Goal: Task Accomplishment & Management: Use online tool/utility

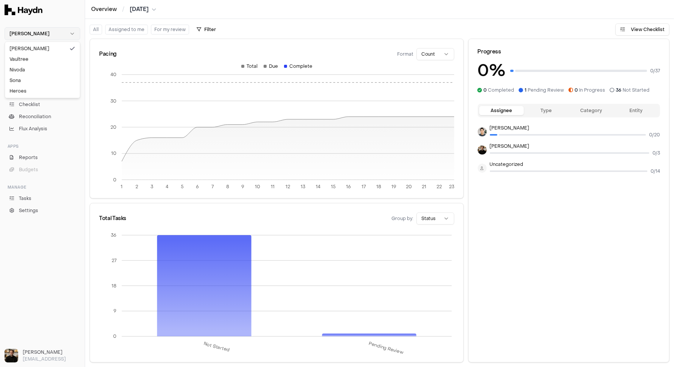
click at [50, 33] on html "Haydn Chat Inbox 3 Close Overview Checklist Reconciliation Flux Analysis Apps R…" at bounding box center [337, 183] width 674 height 367
click at [43, 71] on div "Nivoda" at bounding box center [42, 69] width 72 height 11
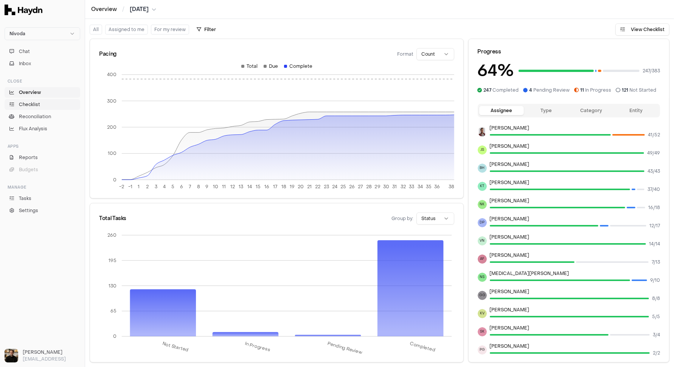
click at [26, 100] on link "Checklist" at bounding box center [43, 104] width 76 height 11
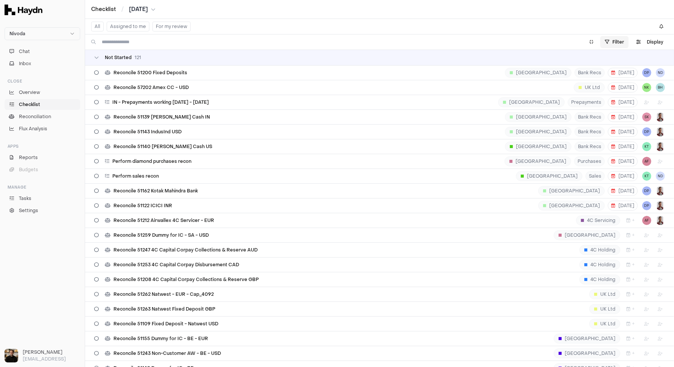
click at [606, 45] on html "Nivoda Chat Inbox Close Overview Checklist Reconciliation Flux Analysis Apps Re…" at bounding box center [337, 183] width 674 height 367
click at [570, 20] on html "Nivoda Chat Inbox Close Overview Checklist Reconciliation Flux Analysis Apps Re…" at bounding box center [337, 183] width 674 height 367
click at [606, 40] on button "Display" at bounding box center [650, 42] width 36 height 12
click at [606, 60] on html "Nivoda Chat Inbox Close Overview Checklist Reconciliation Flux Analysis Apps Re…" at bounding box center [337, 183] width 674 height 367
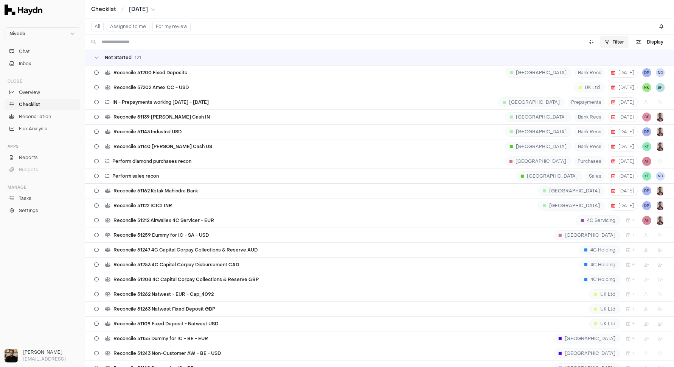
click at [606, 44] on html "Nivoda Chat Inbox Close Overview Checklist Reconciliation Flux Analysis Apps Re…" at bounding box center [337, 183] width 674 height 367
click at [606, 19] on html "Nivoda Chat Inbox Close Overview Checklist Reconciliation Flux Analysis Apps Re…" at bounding box center [337, 183] width 674 height 367
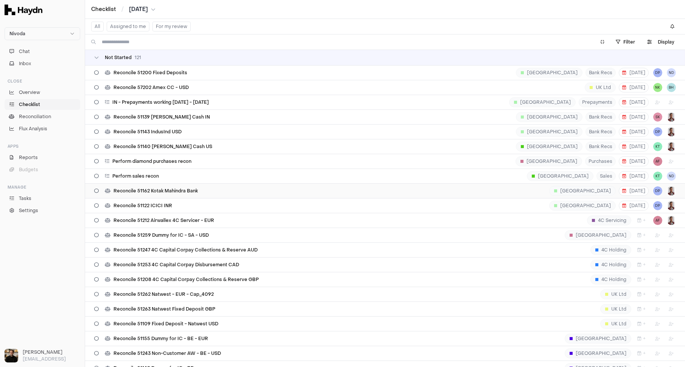
scroll to position [26, 0]
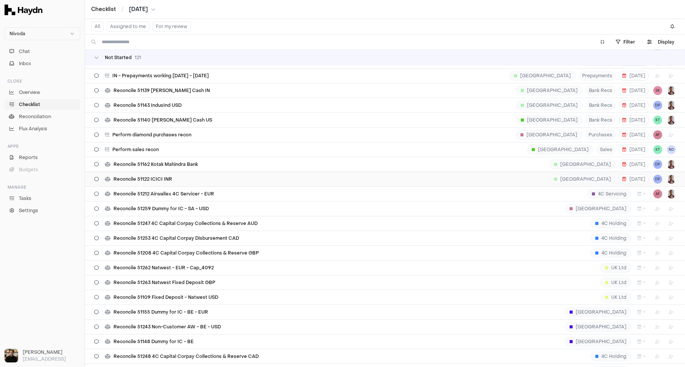
click at [183, 174] on div "Reconcile 51122 ICICI INR [GEOGRAPHIC_DATA] [DATE] DP" at bounding box center [385, 179] width 582 height 14
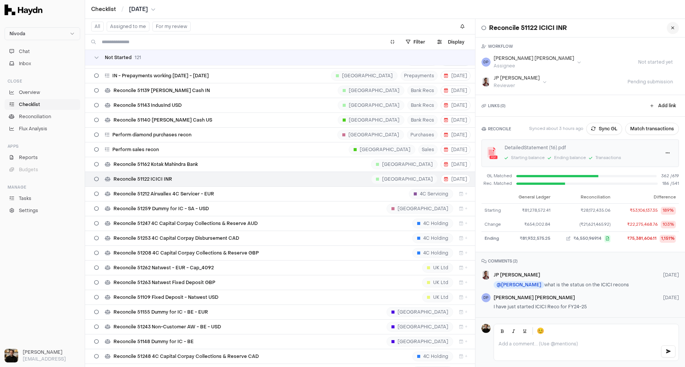
click at [606, 26] on button at bounding box center [673, 28] width 12 height 12
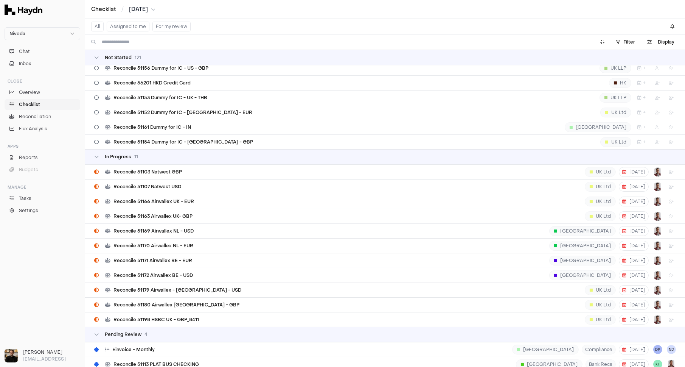
scroll to position [1968, 0]
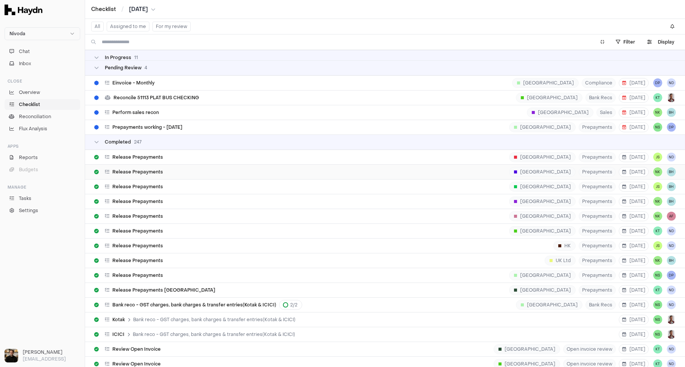
click at [158, 165] on div "Release Prepayments [GEOGRAPHIC_DATA] Prepayments [DATE] NK BH" at bounding box center [385, 172] width 582 height 14
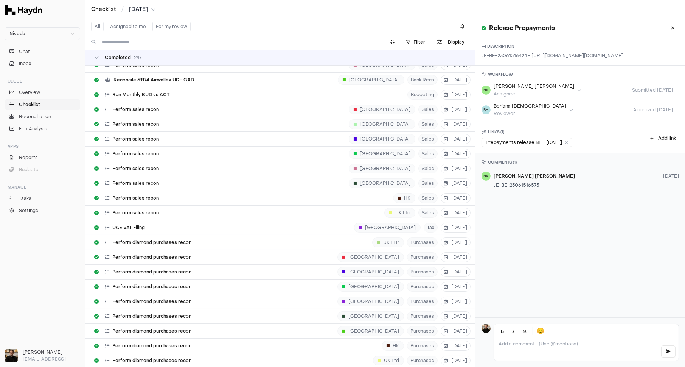
scroll to position [5344, 0]
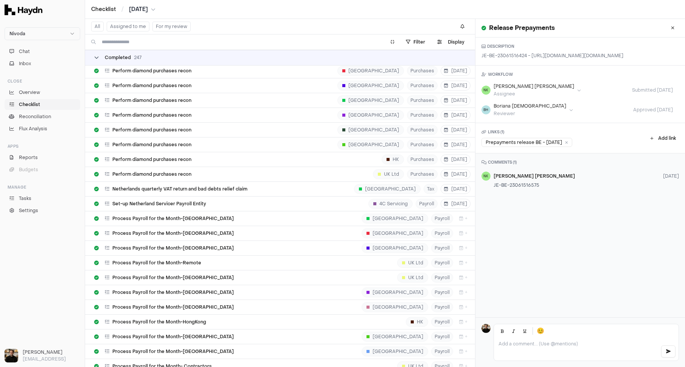
click at [107, 60] on span "Completed" at bounding box center [118, 57] width 26 height 6
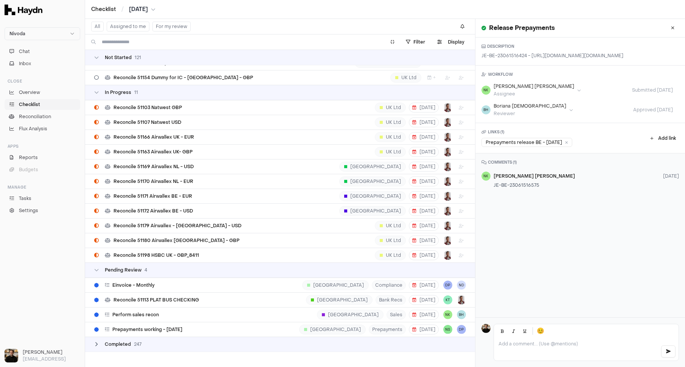
scroll to position [1742, 0]
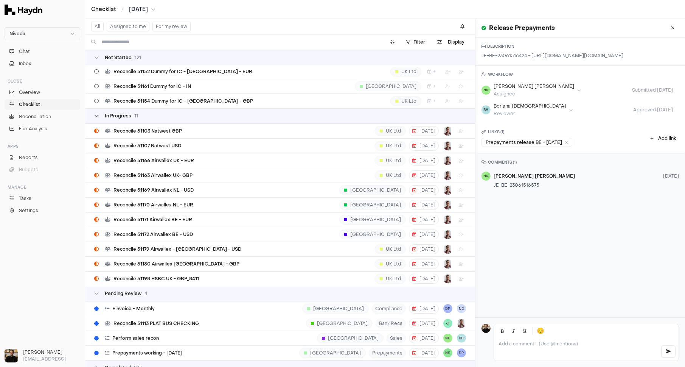
click at [113, 113] on span "In Progress" at bounding box center [118, 116] width 26 height 6
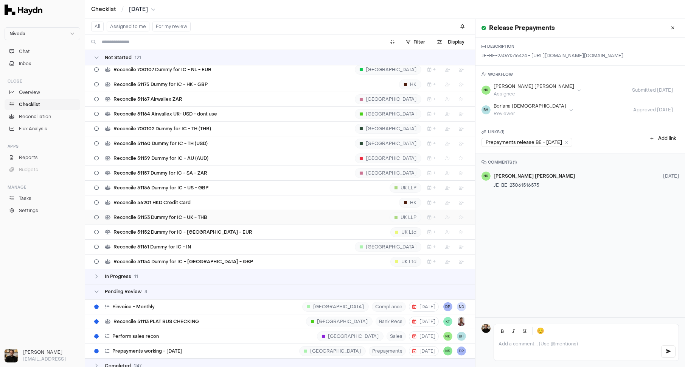
click at [183, 214] on span "Reconcile 51153 Dummy for IC - UK - THB" at bounding box center [160, 217] width 94 height 6
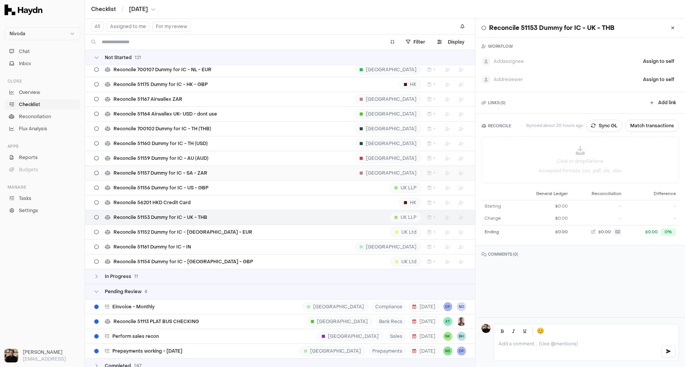
click at [196, 170] on span "Reconcile 51157 Dummy for IC - SA - ZAR" at bounding box center [160, 173] width 94 height 6
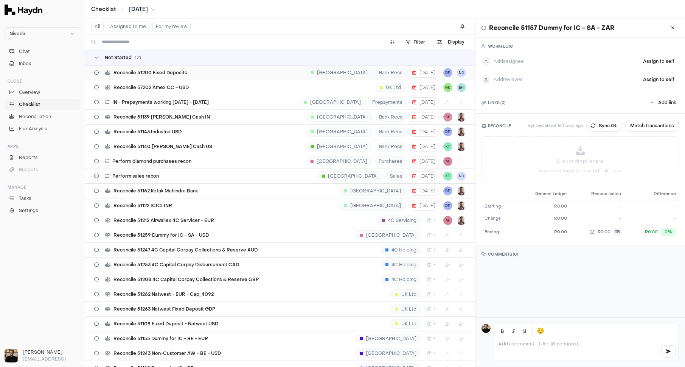
click at [173, 78] on div "Reconcile 51200 Fixed Deposits India Bank Recs [DATE] DP ND" at bounding box center [280, 72] width 372 height 14
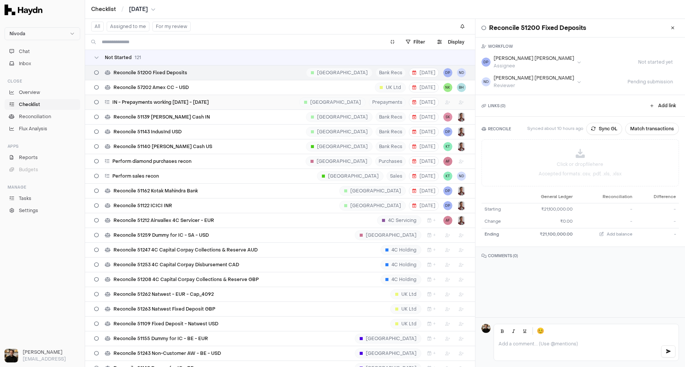
click at [169, 101] on span "IN - Prepayments working [DATE] - [DATE]" at bounding box center [160, 102] width 96 height 6
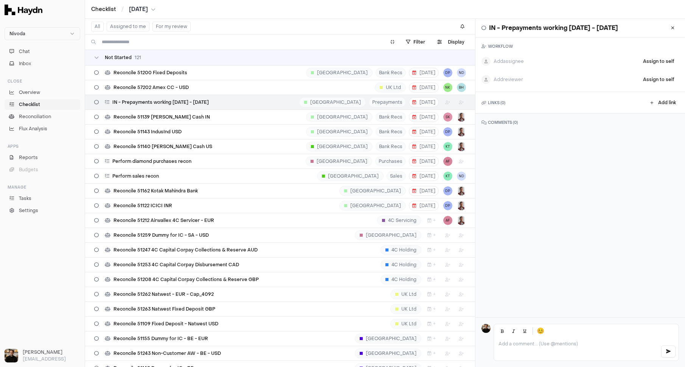
click at [151, 59] on div "Not Started 121" at bounding box center [280, 57] width 372 height 6
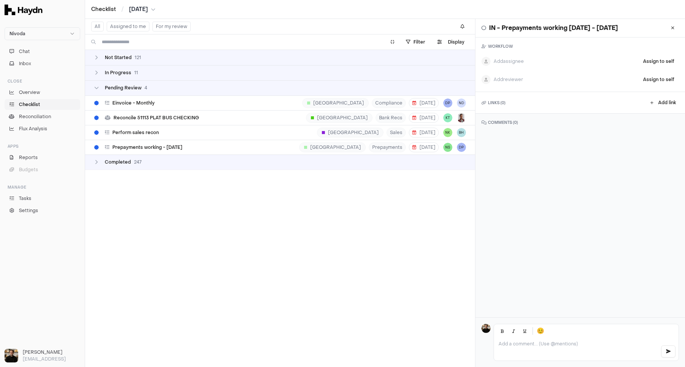
click at [151, 59] on div "Not Started 121" at bounding box center [280, 57] width 372 height 6
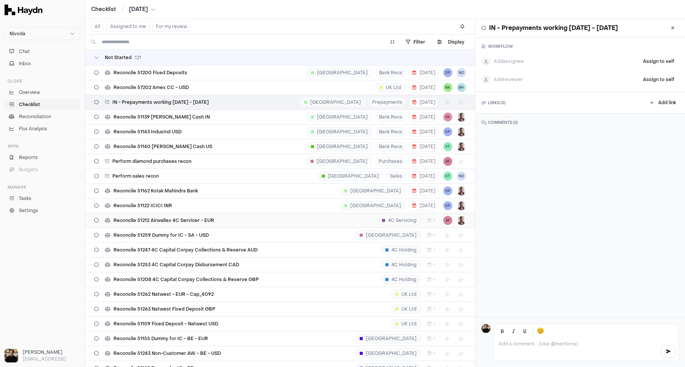
click at [158, 213] on div "Reconcile 51212 Airwallex 4C Servicer - EUR 4C Servicing + AF" at bounding box center [280, 220] width 372 height 14
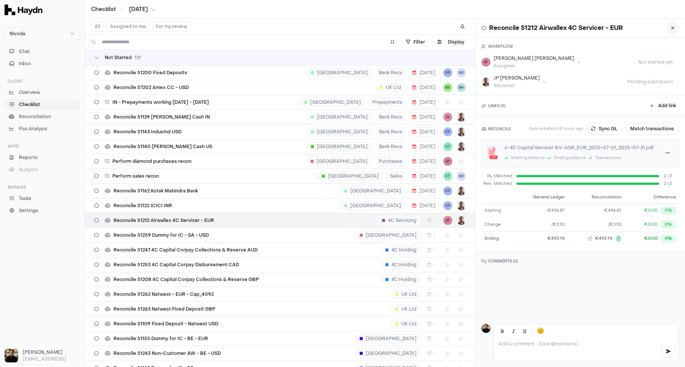
click at [606, 29] on icon at bounding box center [672, 28] width 3 height 5
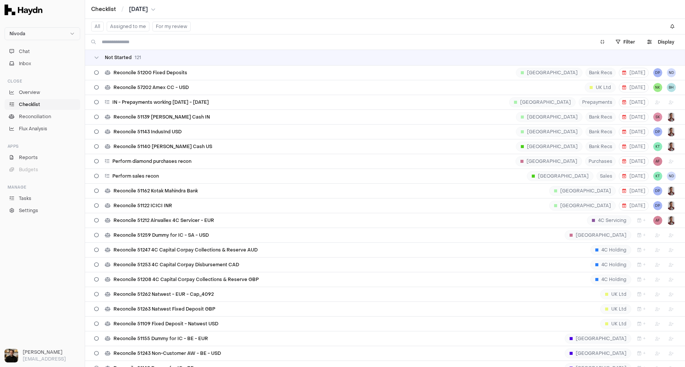
click at [130, 62] on td "Not Started 121" at bounding box center [385, 57] width 600 height 15
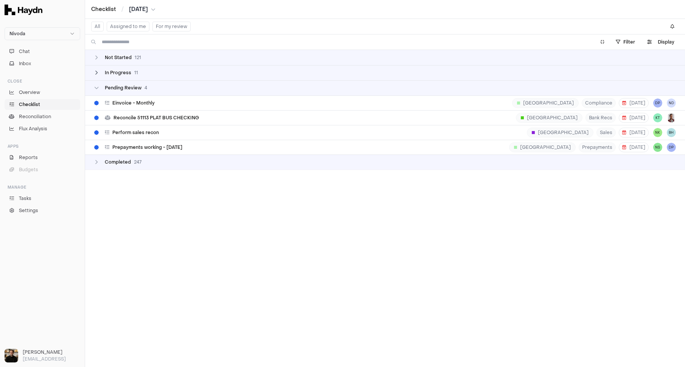
click at [123, 72] on span "In Progress" at bounding box center [118, 73] width 26 height 6
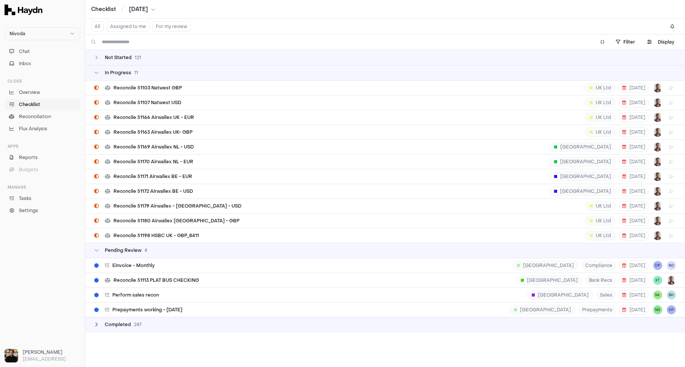
click at [134, 323] on span "247" at bounding box center [138, 324] width 8 height 6
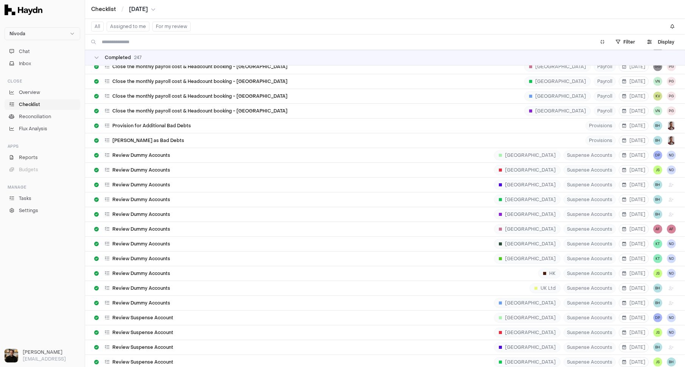
scroll to position [1077, 0]
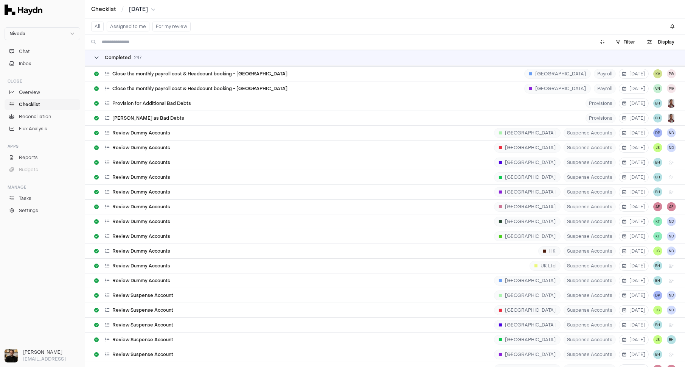
click at [118, 56] on span "Completed" at bounding box center [118, 57] width 26 height 6
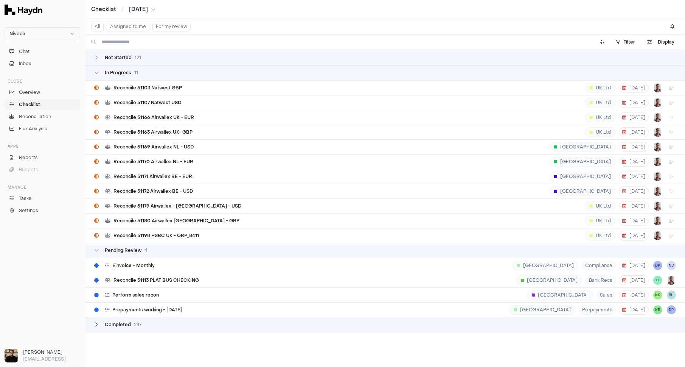
scroll to position [0, 0]
click at [119, 56] on span "Not Started" at bounding box center [118, 57] width 27 height 6
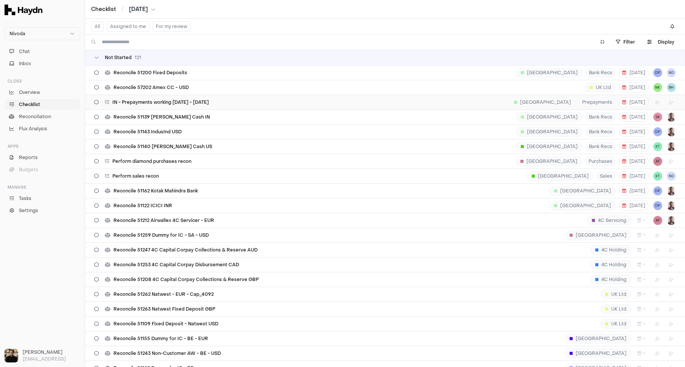
click at [137, 100] on span "IN - Prepayments working [DATE] - [DATE]" at bounding box center [160, 102] width 96 height 6
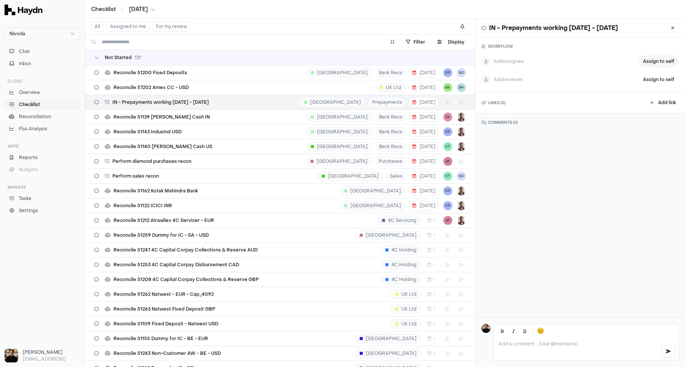
click at [606, 59] on button "Assign to self" at bounding box center [659, 61] width 40 height 12
click at [606, 61] on span "Not started yet" at bounding box center [621, 62] width 47 height 6
click at [521, 61] on html "Nivoda Chat Inbox Close Overview Checklist Reconciliation Flux Analysis Apps Re…" at bounding box center [342, 183] width 685 height 367
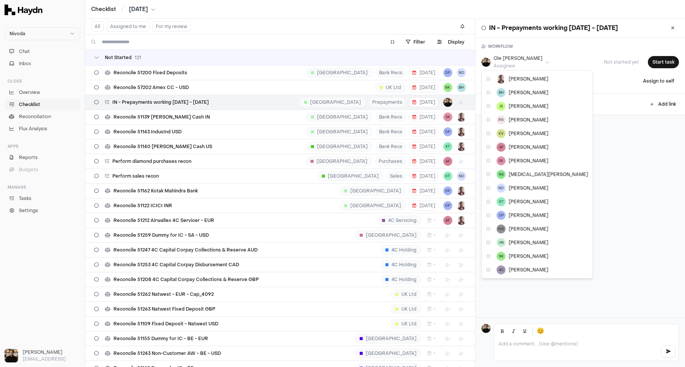
click at [521, 61] on html "Nivoda Chat Inbox Close Overview Checklist Reconciliation Flux Analysis Apps Re…" at bounding box center [342, 183] width 685 height 367
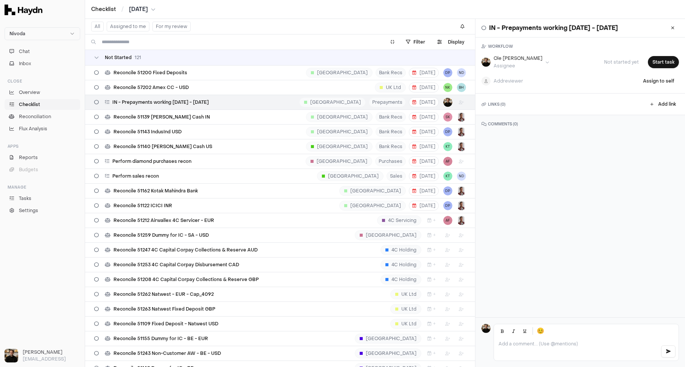
click at [606, 60] on span "Not started yet" at bounding box center [621, 62] width 47 height 6
click at [307, 118] on div "Reconcile 51139 [PERSON_NAME] Cash IN [GEOGRAPHIC_DATA] Bank Recs [DATE] SK" at bounding box center [280, 117] width 372 height 14
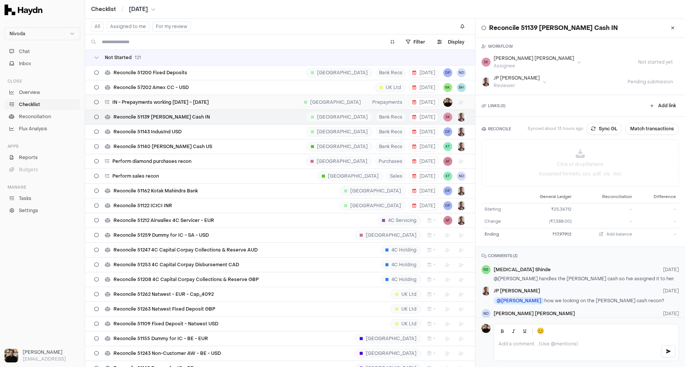
click at [291, 98] on div "IN - Prepayments working [DATE] - [DATE] [GEOGRAPHIC_DATA] Prepayments [DATE]" at bounding box center [280, 102] width 372 height 14
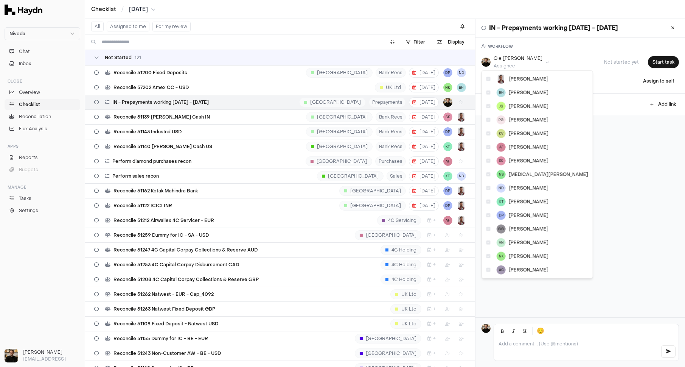
click at [521, 64] on html "Nivoda Chat Inbox Close Overview Checklist Reconciliation Flux Analysis Apps Re…" at bounding box center [342, 183] width 685 height 367
click at [521, 63] on html "Nivoda Chat Inbox Close Overview Checklist Reconciliation Flux Analysis Apps Re…" at bounding box center [342, 183] width 685 height 367
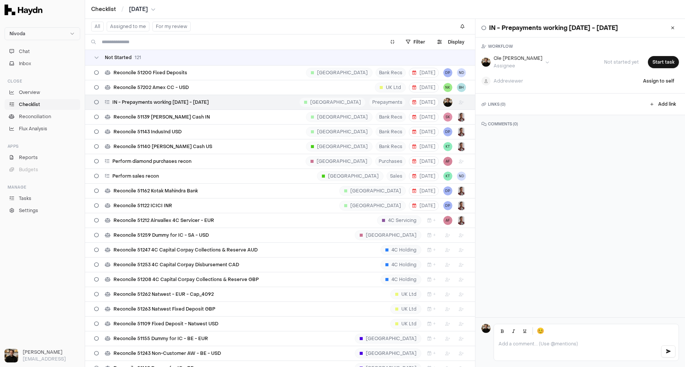
click at [506, 44] on h3 "WORKFLOW" at bounding box center [580, 47] width 197 height 6
click at [606, 28] on icon at bounding box center [672, 28] width 3 height 5
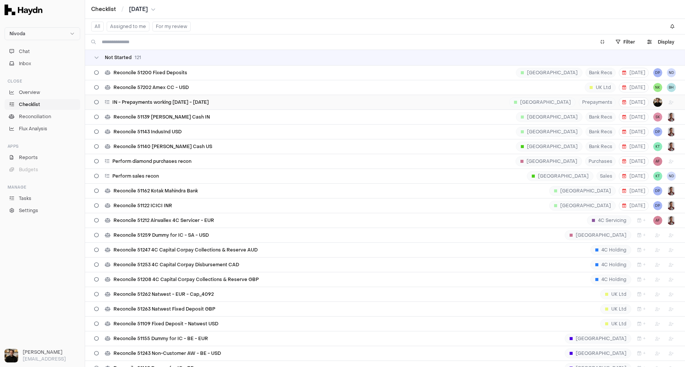
click at [536, 103] on div "IN - Prepayments working [DATE] - [DATE] [GEOGRAPHIC_DATA] Prepayments [DATE]" at bounding box center [385, 102] width 582 height 14
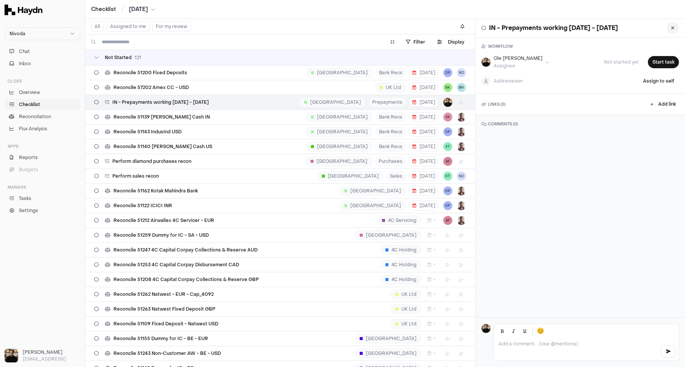
click at [606, 28] on button at bounding box center [673, 28] width 12 height 12
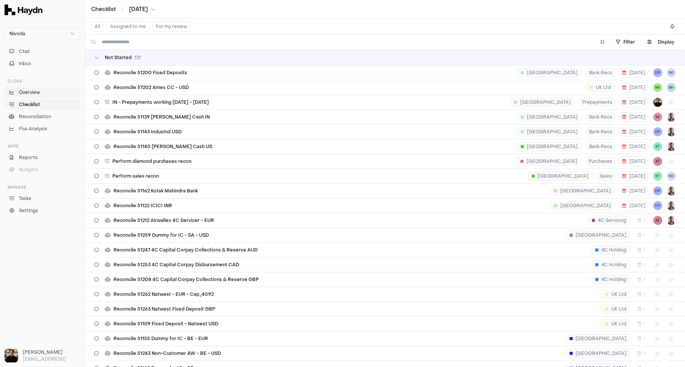
click at [24, 90] on span "Overview" at bounding box center [29, 92] width 21 height 7
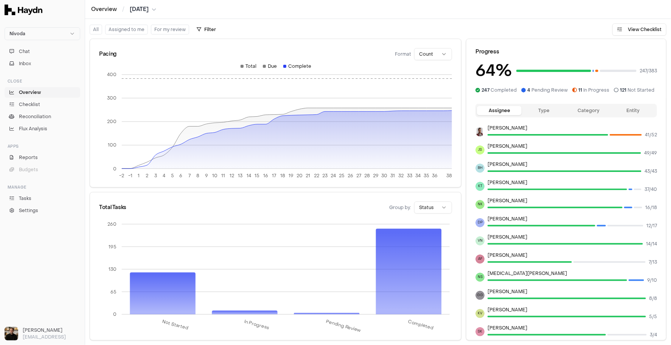
click at [427, 203] on html "Nivoda Chat Inbox Close Overview Checklist Reconciliation Flux Analysis Apps Re…" at bounding box center [335, 172] width 671 height 345
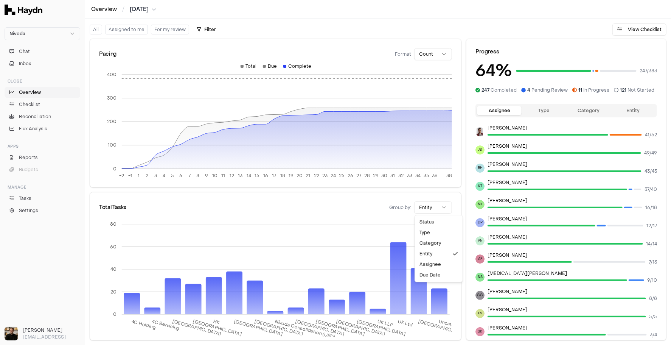
click at [433, 212] on html "Nivoda Chat Inbox Close Overview Checklist Reconciliation Flux Analysis Apps Re…" at bounding box center [335, 172] width 671 height 345
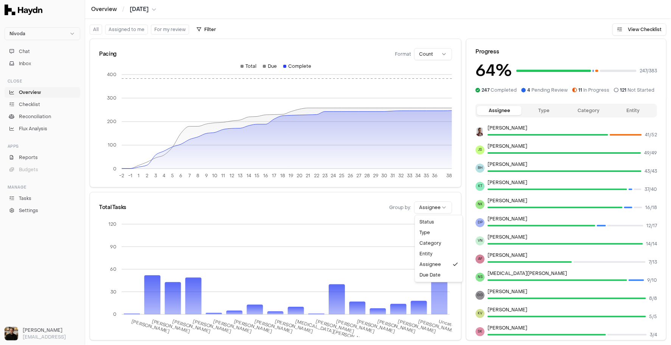
click at [431, 204] on html "Nivoda Chat Inbox Close Overview Checklist Reconciliation Flux Analysis Apps Re…" at bounding box center [335, 172] width 671 height 345
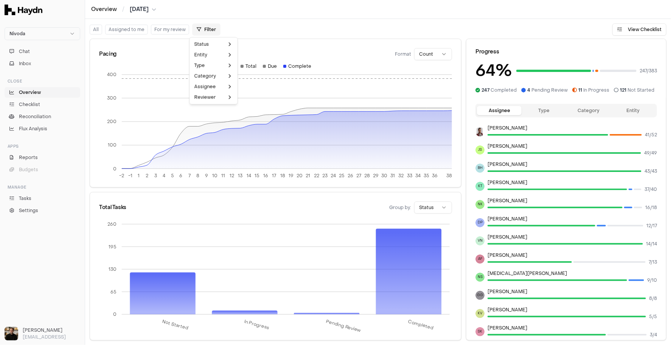
click at [205, 32] on html "Nivoda Chat Inbox Close Overview Checklist Reconciliation Flux Analysis Apps Re…" at bounding box center [335, 172] width 671 height 345
click at [267, 46] on html "Nivoda Chat Inbox Close Overview Checklist Reconciliation Flux Analysis Apps Re…" at bounding box center [335, 172] width 671 height 345
click at [538, 112] on button "Type" at bounding box center [544, 110] width 45 height 9
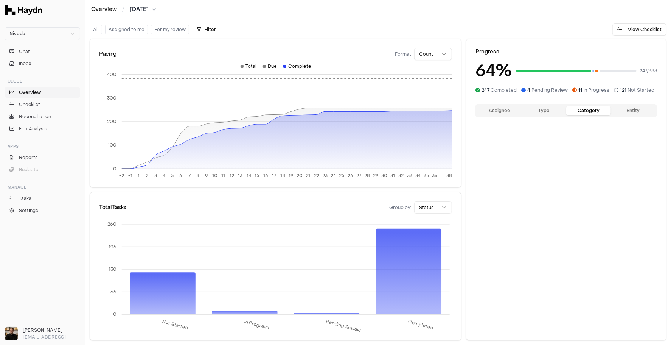
click at [588, 106] on button "Category" at bounding box center [588, 110] width 45 height 9
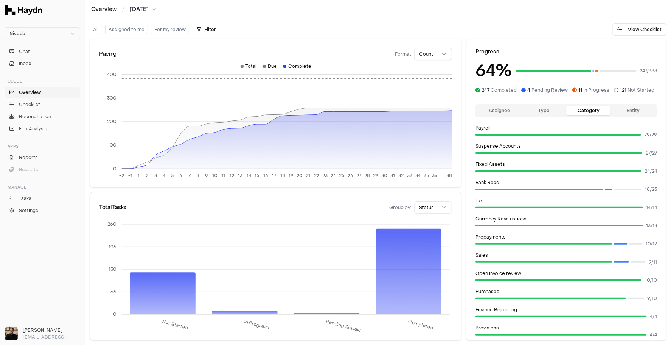
click at [606, 107] on button "Entity" at bounding box center [633, 110] width 45 height 9
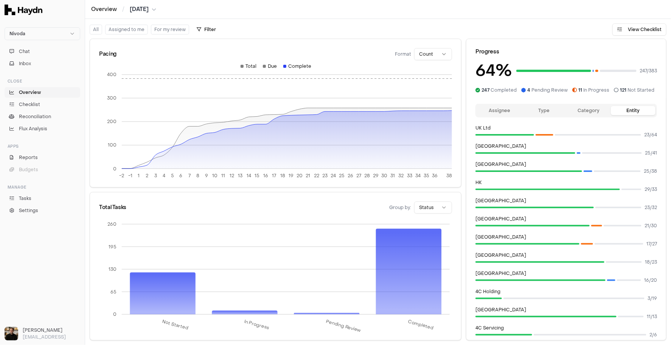
click at [503, 110] on button "Assignee" at bounding box center [499, 110] width 45 height 9
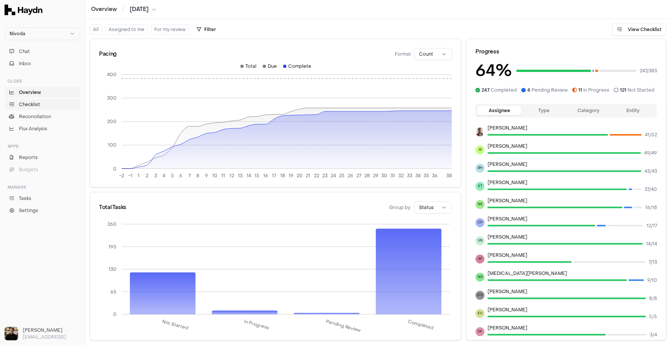
click at [28, 101] on span "Checklist" at bounding box center [29, 104] width 21 height 7
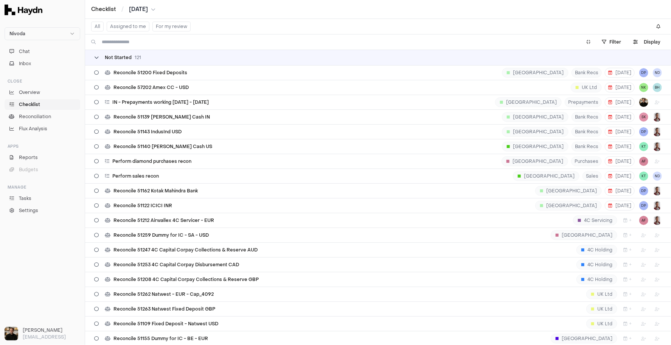
click at [121, 55] on span "Not Started" at bounding box center [118, 57] width 27 height 6
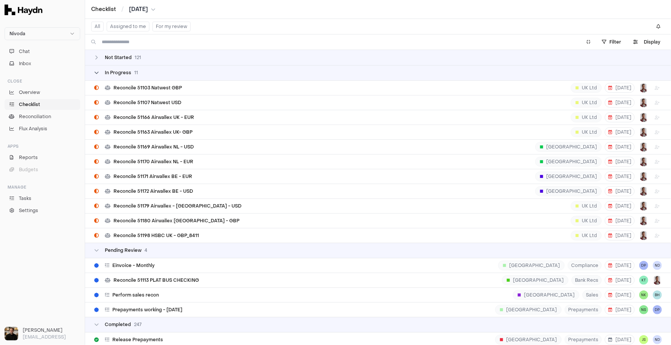
click at [125, 70] on span "In Progress" at bounding box center [118, 73] width 26 height 6
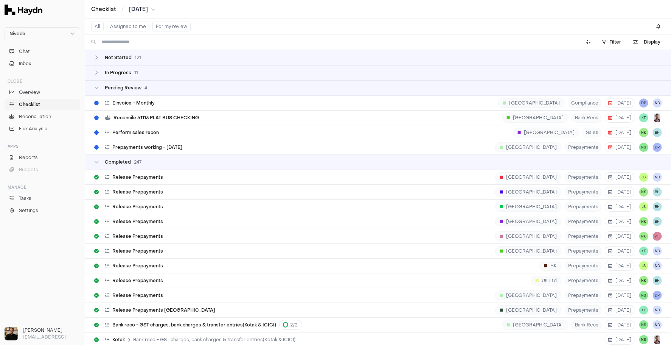
click at [124, 83] on td "Pending Review 4" at bounding box center [378, 87] width 586 height 15
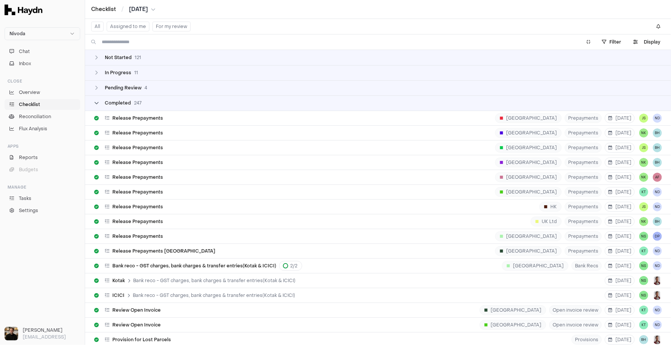
click at [134, 103] on span "247" at bounding box center [138, 103] width 8 height 6
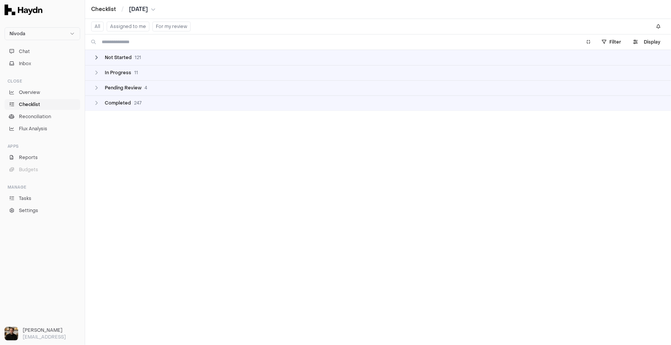
click at [137, 54] on span "121" at bounding box center [138, 57] width 6 height 6
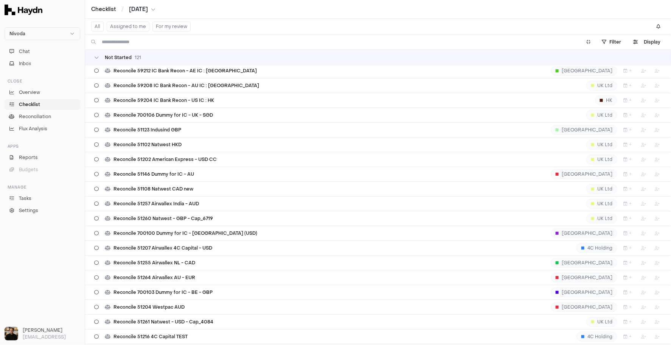
scroll to position [580, 0]
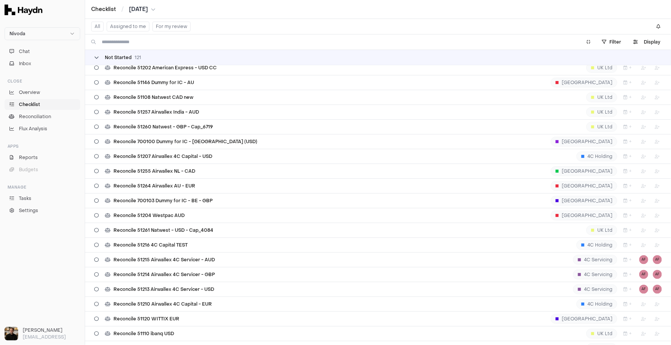
click at [115, 57] on span "Not Started" at bounding box center [118, 57] width 27 height 6
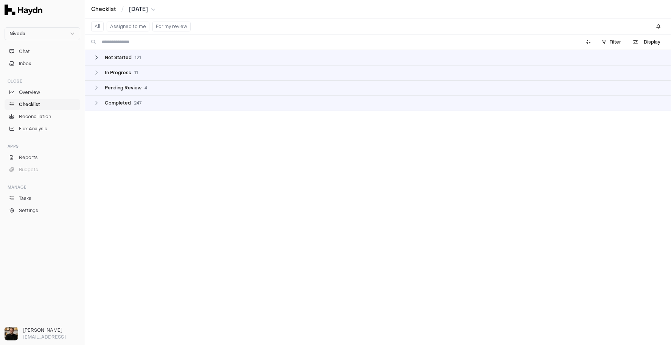
scroll to position [0, 0]
click at [117, 100] on span "Completed" at bounding box center [118, 103] width 26 height 6
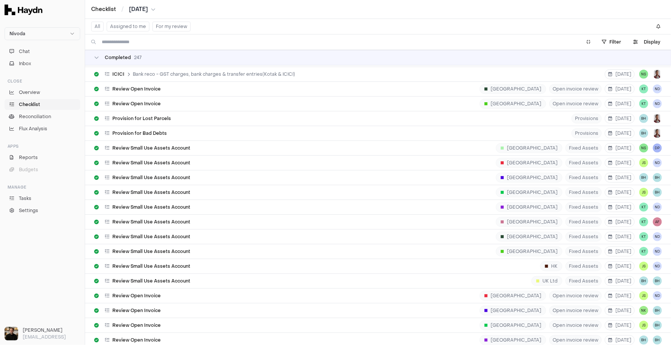
scroll to position [301, 0]
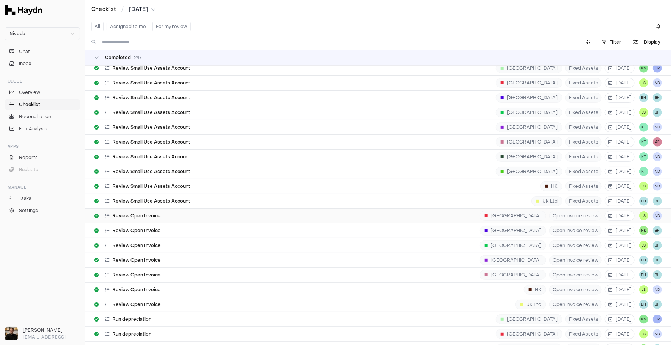
click at [140, 213] on span "Review Open Invoice" at bounding box center [136, 216] width 48 height 6
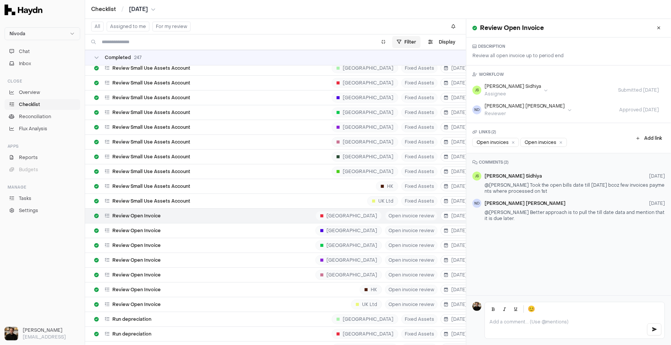
click at [407, 42] on html "Nivoda Chat Inbox Close Overview Checklist Reconciliation Flux Analysis Apps Re…" at bounding box center [335, 172] width 671 height 345
click at [354, 20] on html "Nivoda Chat Inbox Close Overview Checklist Reconciliation Flux Analysis Apps Re…" at bounding box center [335, 172] width 671 height 345
click at [103, 60] on div "Completed 247" at bounding box center [117, 57] width 47 height 6
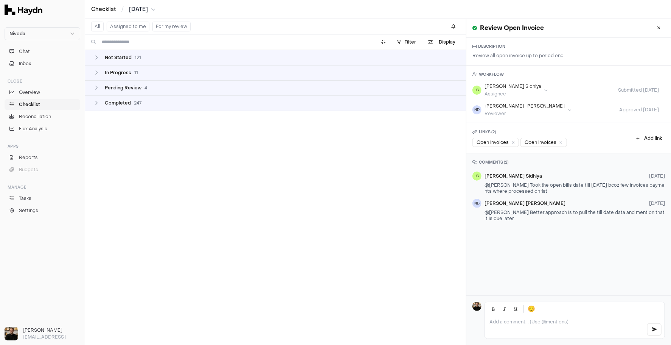
click at [132, 60] on td "Not Started 121" at bounding box center [275, 57] width 381 height 15
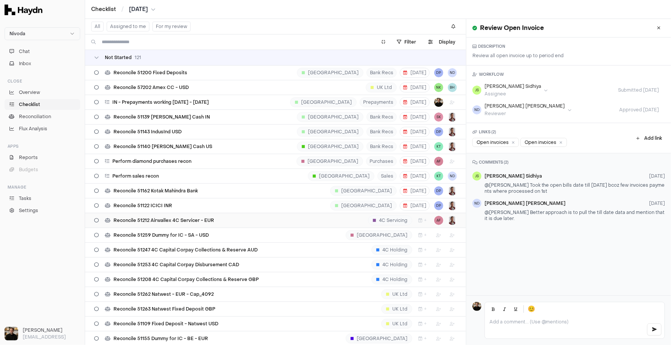
click at [201, 220] on span "Reconcile 51212 Airwallex 4C Servicer - EUR" at bounding box center [163, 220] width 101 height 6
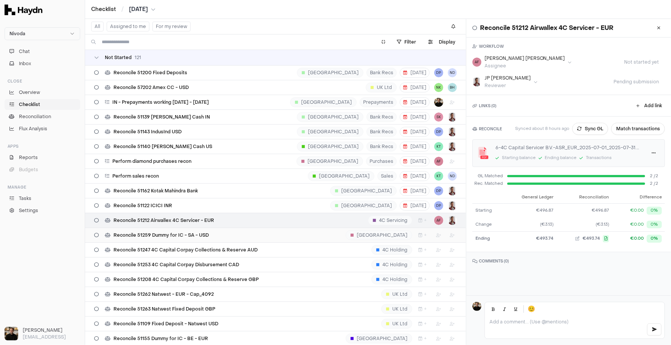
click at [201, 236] on div "Reconcile 51259 Dummy for IC - [GEOGRAPHIC_DATA] - USD [GEOGRAPHIC_DATA] +" at bounding box center [275, 235] width 363 height 14
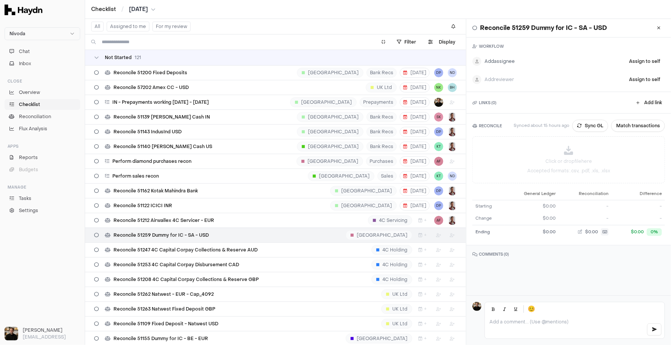
click at [502, 61] on html "Nivoda Chat Inbox Close Overview Checklist Reconciliation Flux Analysis Apps Re…" at bounding box center [335, 172] width 671 height 345
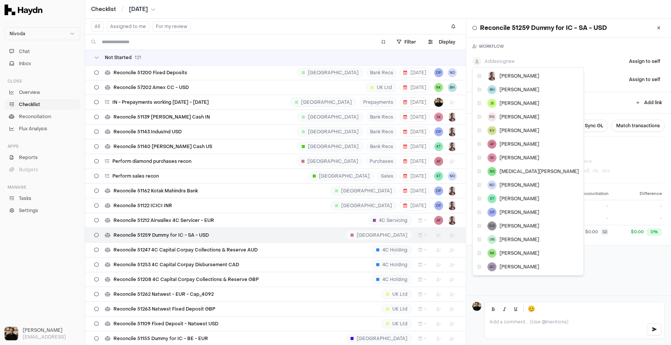
click at [555, 55] on html "Nivoda Chat Inbox Close Overview Checklist Reconciliation Flux Analysis Apps Re…" at bounding box center [335, 172] width 671 height 345
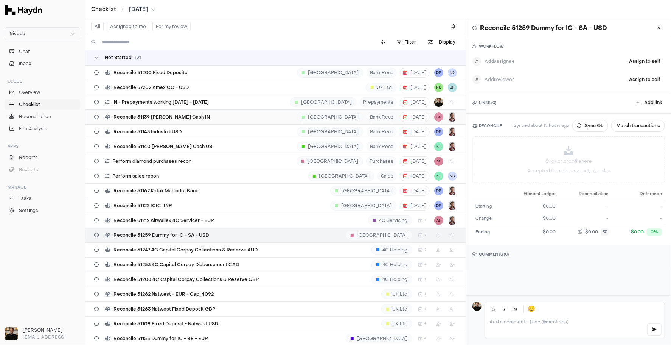
click at [157, 115] on span "Reconcile 51139 [PERSON_NAME] Cash IN" at bounding box center [161, 117] width 96 height 6
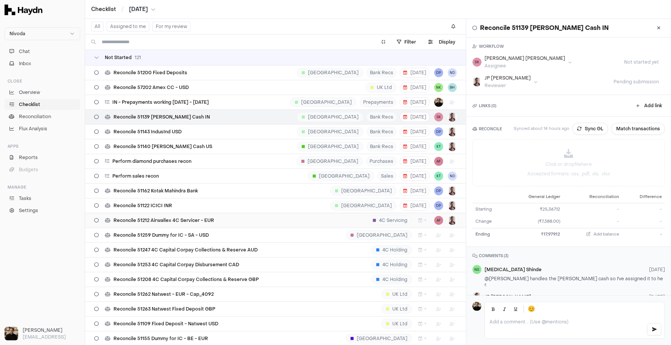
click at [169, 217] on span "Reconcile 51212 Airwallex 4C Servicer - EUR" at bounding box center [163, 220] width 101 height 6
